Goal: Information Seeking & Learning: Learn about a topic

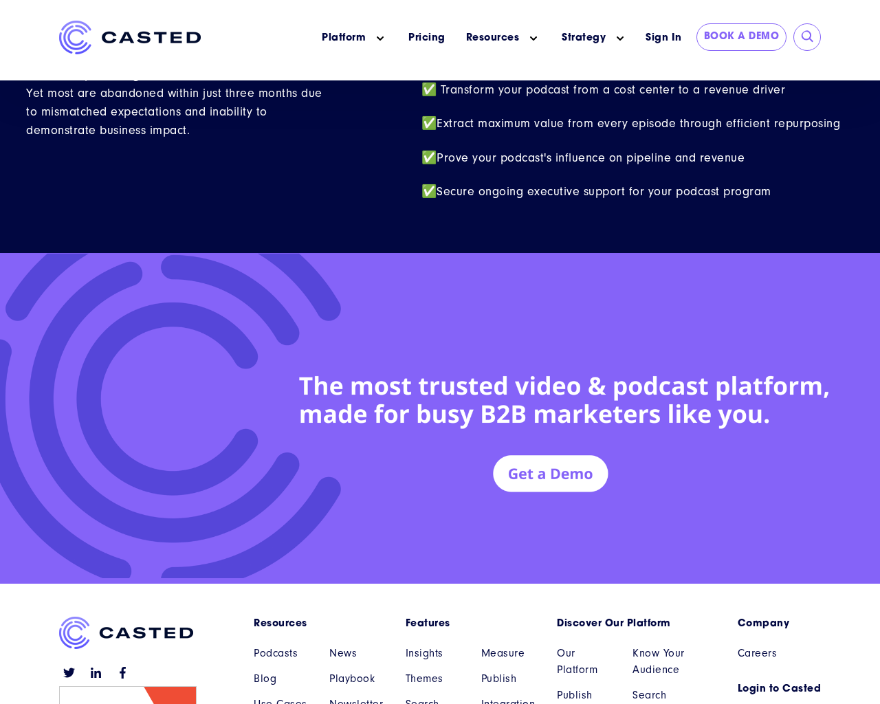
scroll to position [6012, 0]
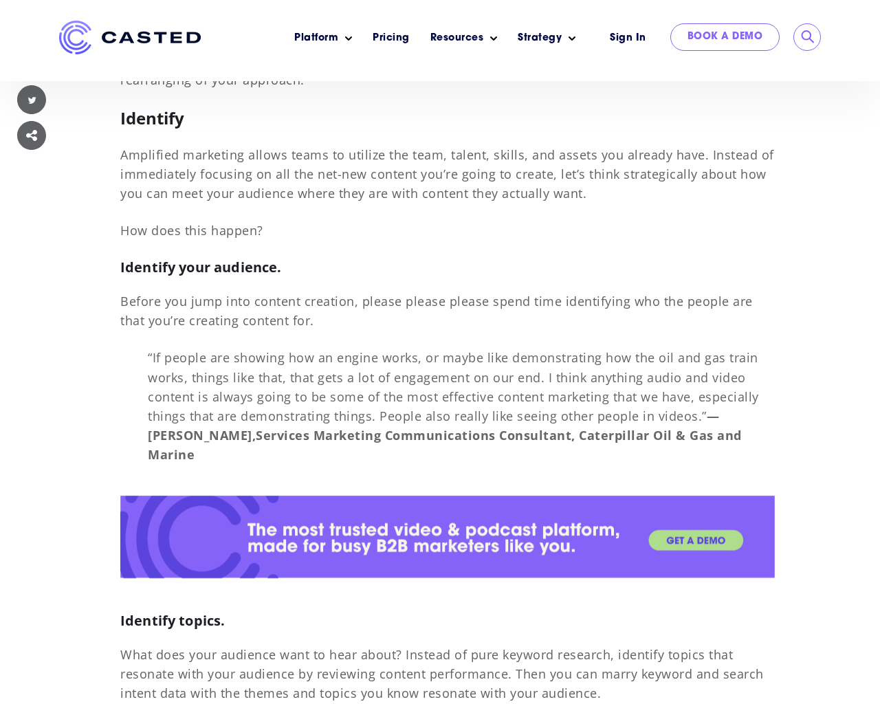
scroll to position [10314, 0]
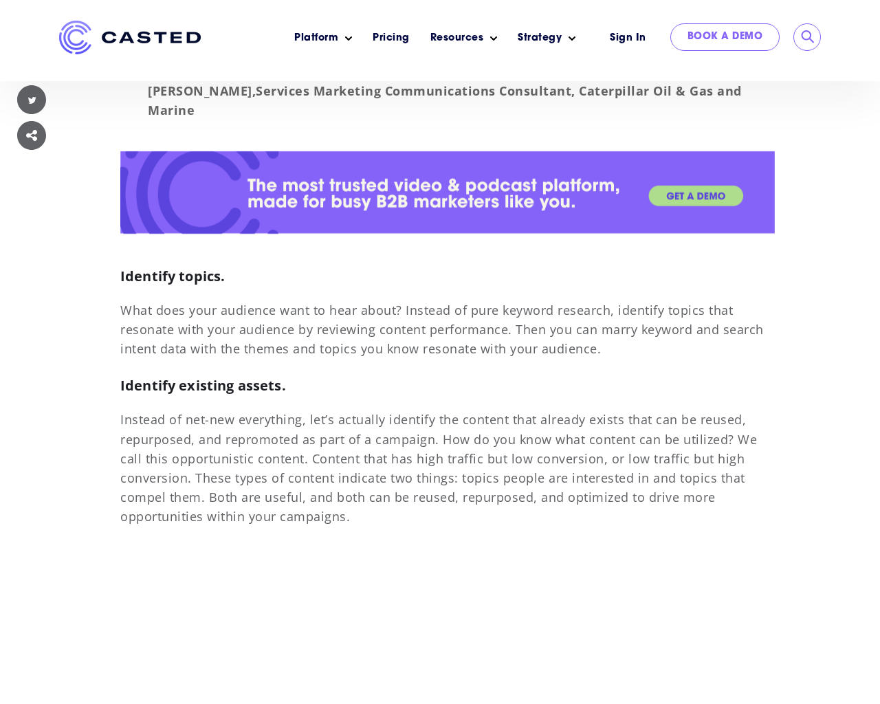
scroll to position [10314, 0]
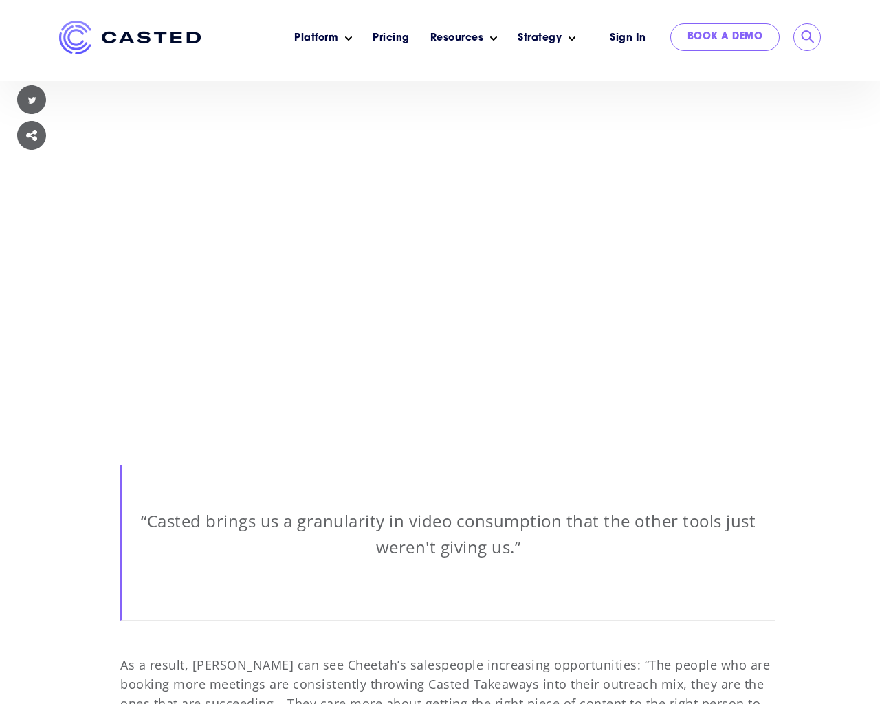
scroll to position [10314, 0]
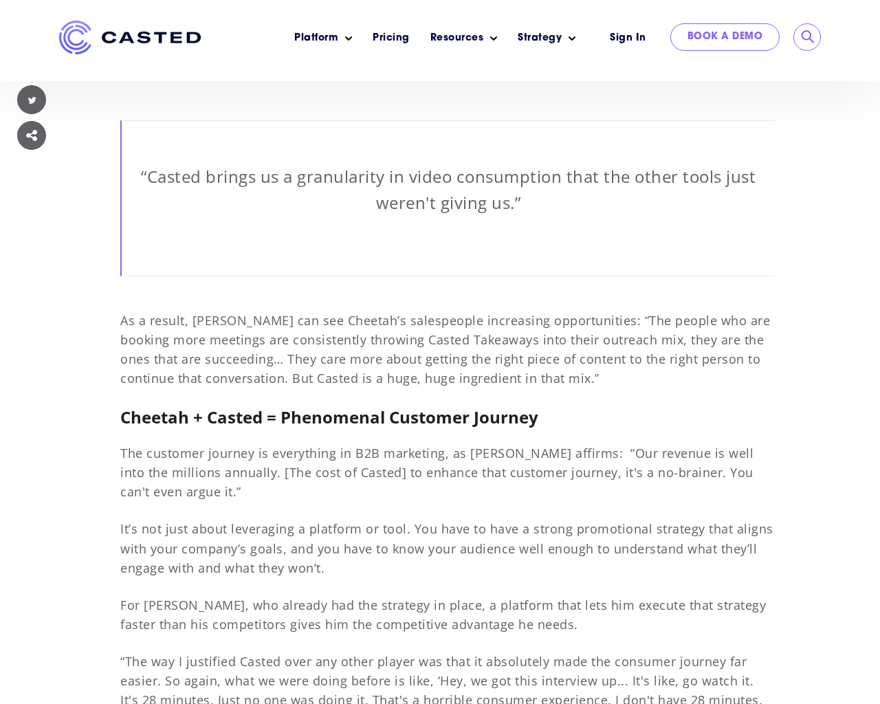
scroll to position [10314, 0]
